Goal: Go to known website: Go to known website

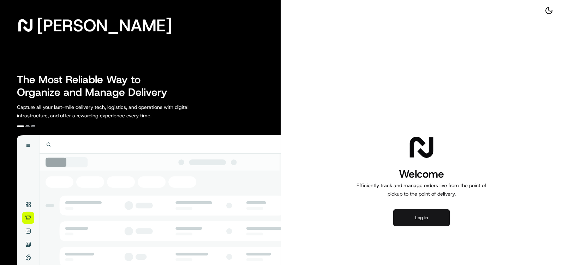
click at [428, 216] on button "Log in" at bounding box center [421, 218] width 56 height 17
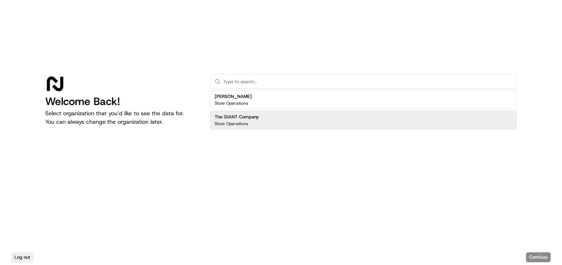
drag, startPoint x: 282, startPoint y: 122, endPoint x: 292, endPoint y: 121, distance: 10.6
click at [282, 122] on div "The GIANT Company Store Operations" at bounding box center [363, 120] width 307 height 19
click at [543, 260] on button "Continue" at bounding box center [538, 258] width 25 height 10
